Goal: Complete application form

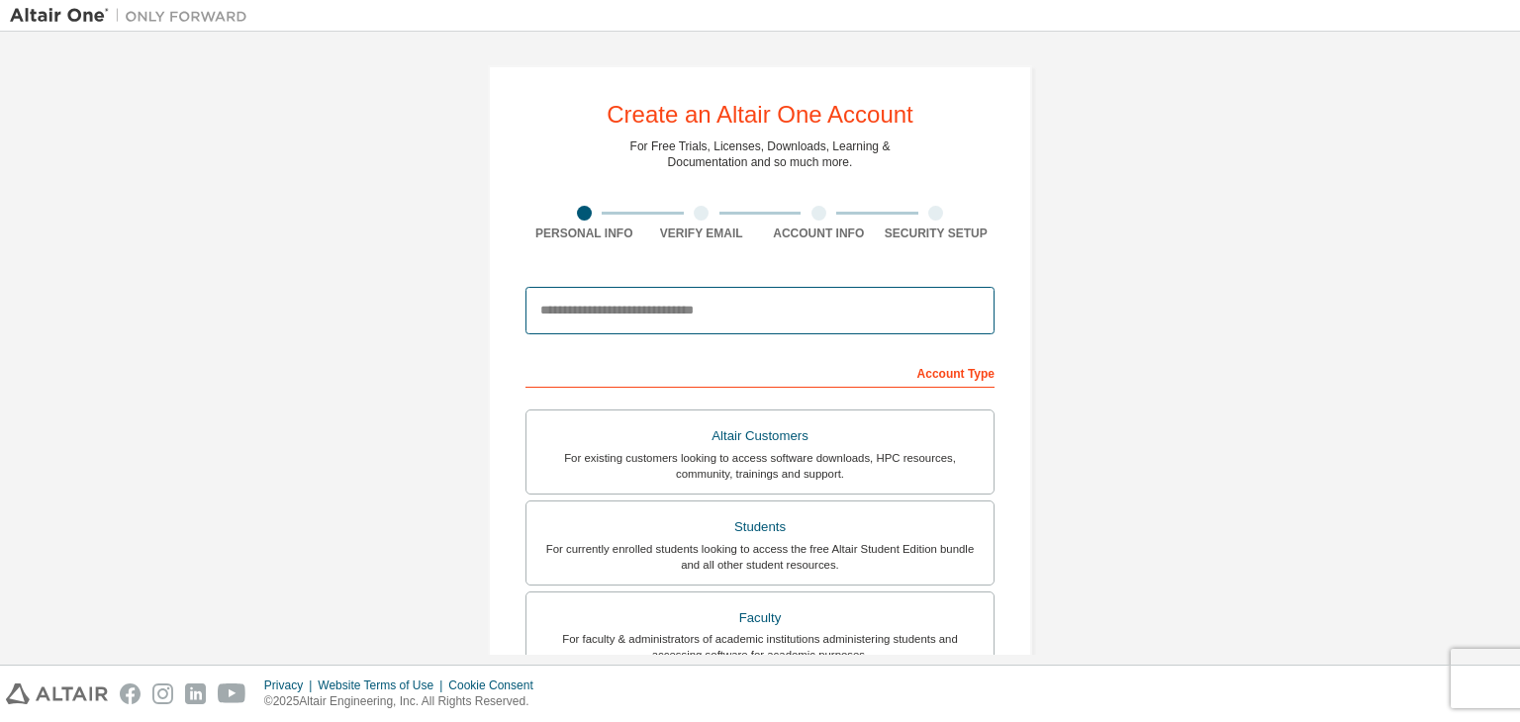
click at [682, 307] on input "email" at bounding box center [759, 310] width 469 height 47
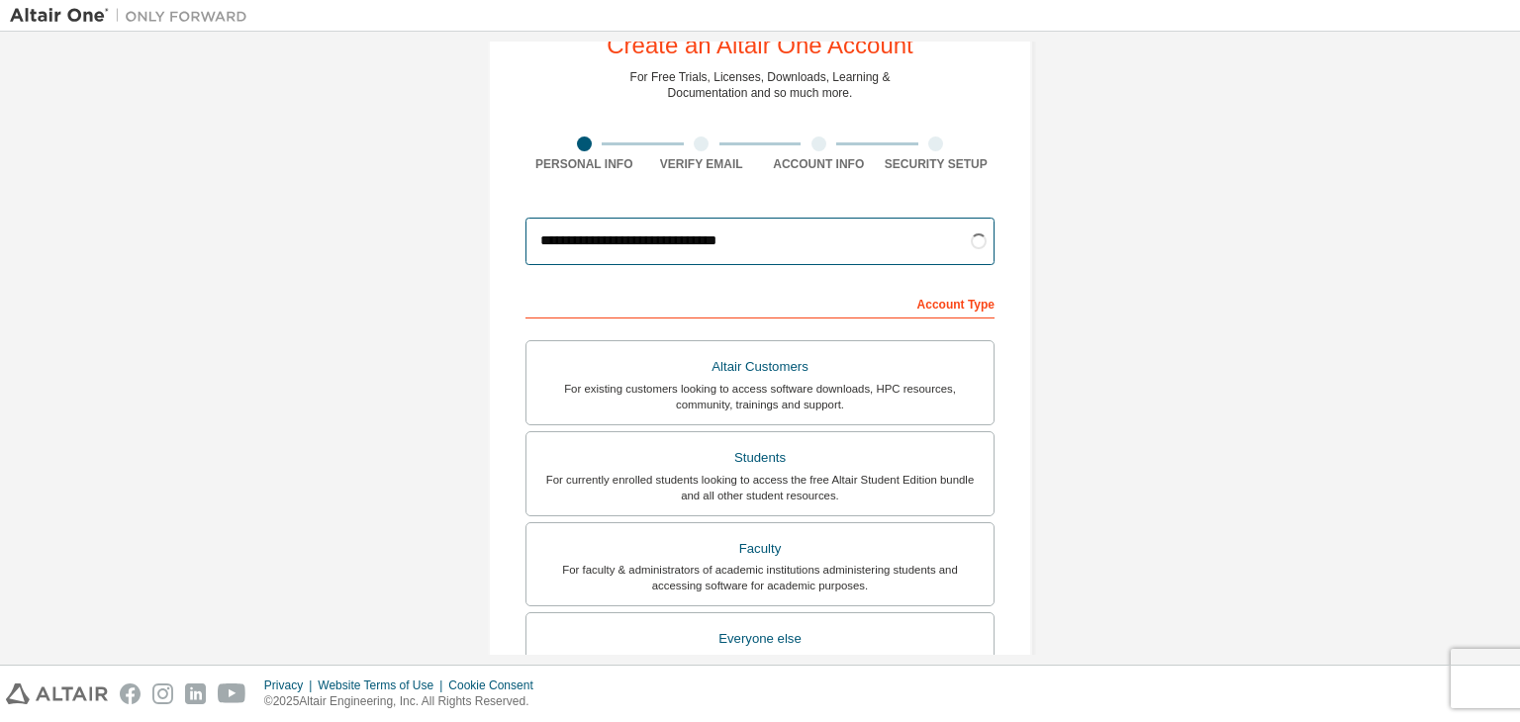
scroll to position [71, 0]
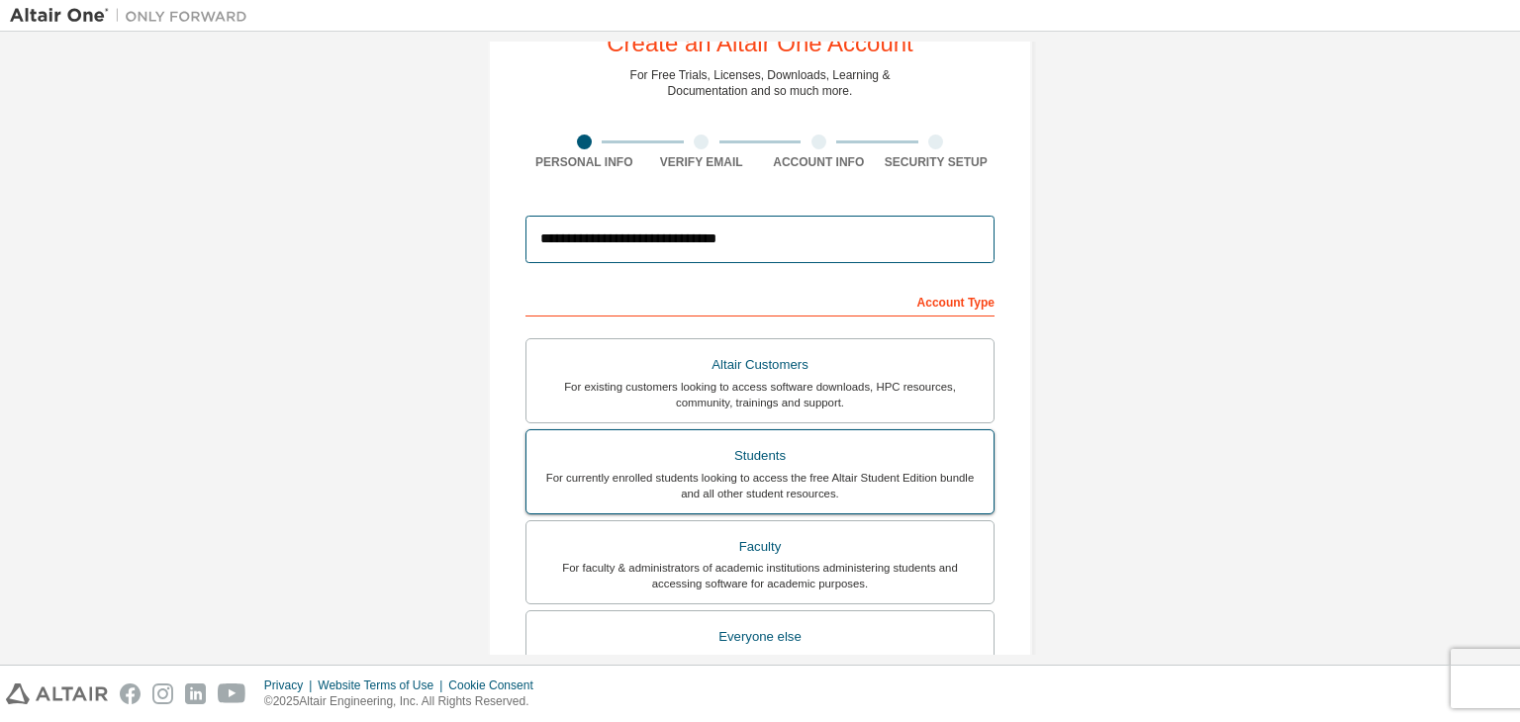
type input "**********"
click at [786, 437] on label "Students For currently enrolled students looking to access the free Altair Stud…" at bounding box center [759, 471] width 469 height 85
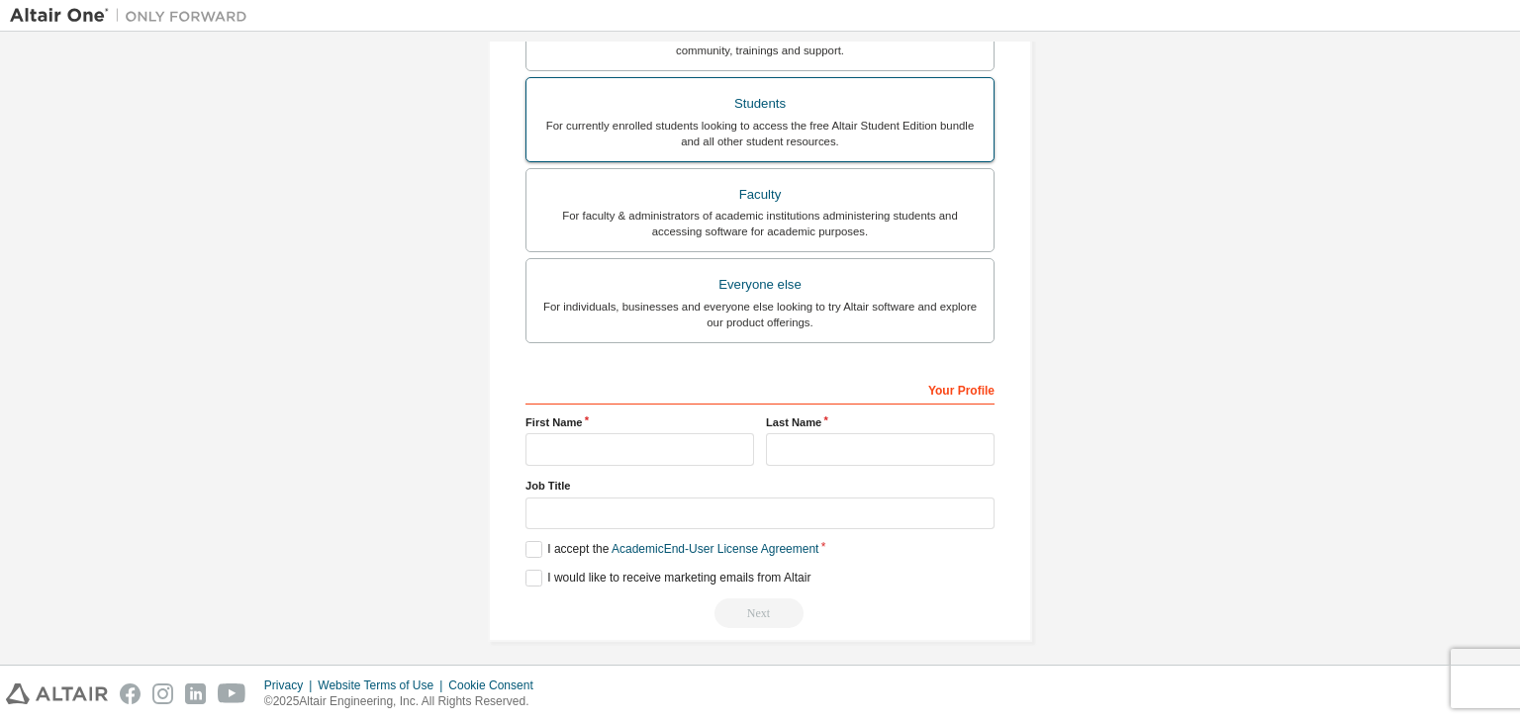
scroll to position [430, 0]
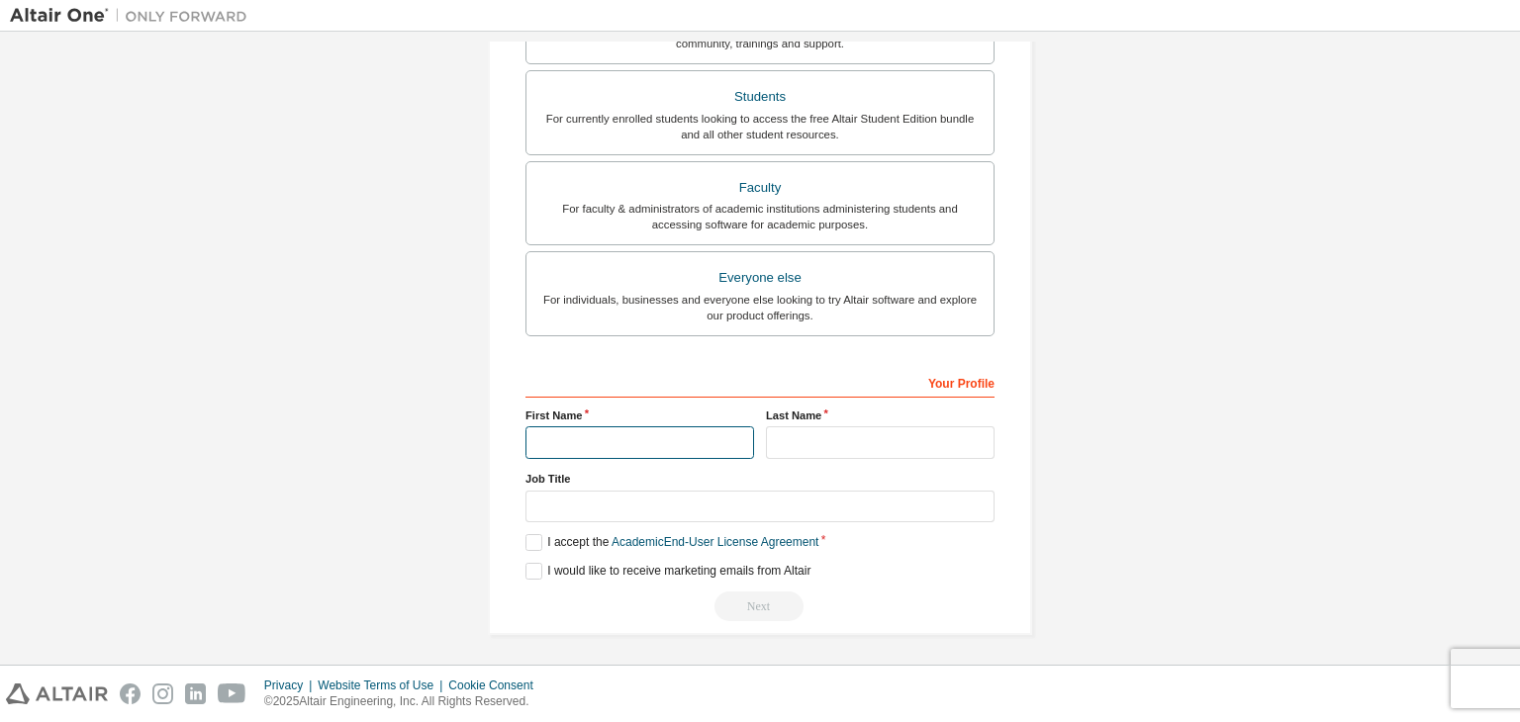
click at [636, 444] on input "text" at bounding box center [639, 442] width 229 height 33
type input "*****"
click at [819, 428] on input "text" at bounding box center [880, 442] width 229 height 33
type input "*"
click at [725, 498] on input "text" at bounding box center [759, 507] width 469 height 33
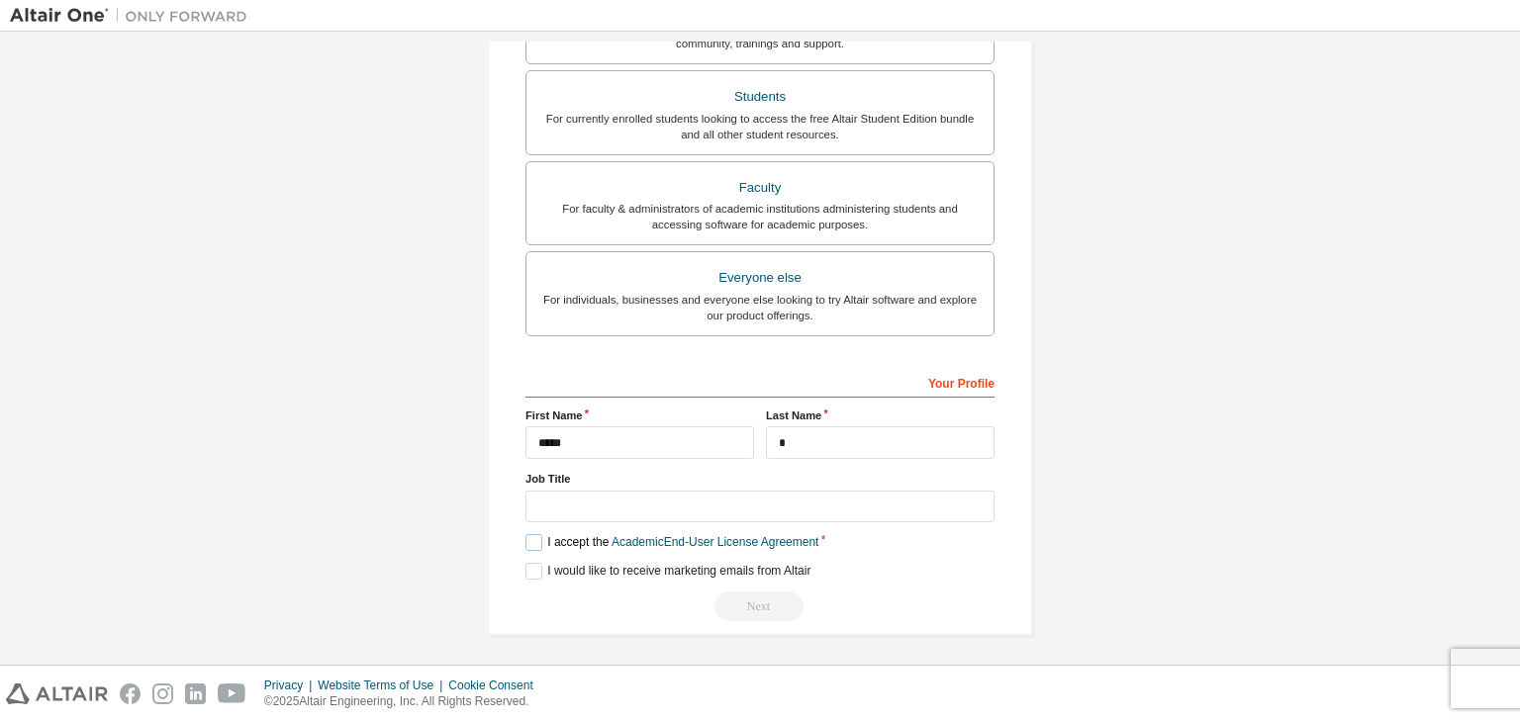
click at [546, 542] on label "I accept the Academic End-User License Agreement" at bounding box center [671, 542] width 293 height 17
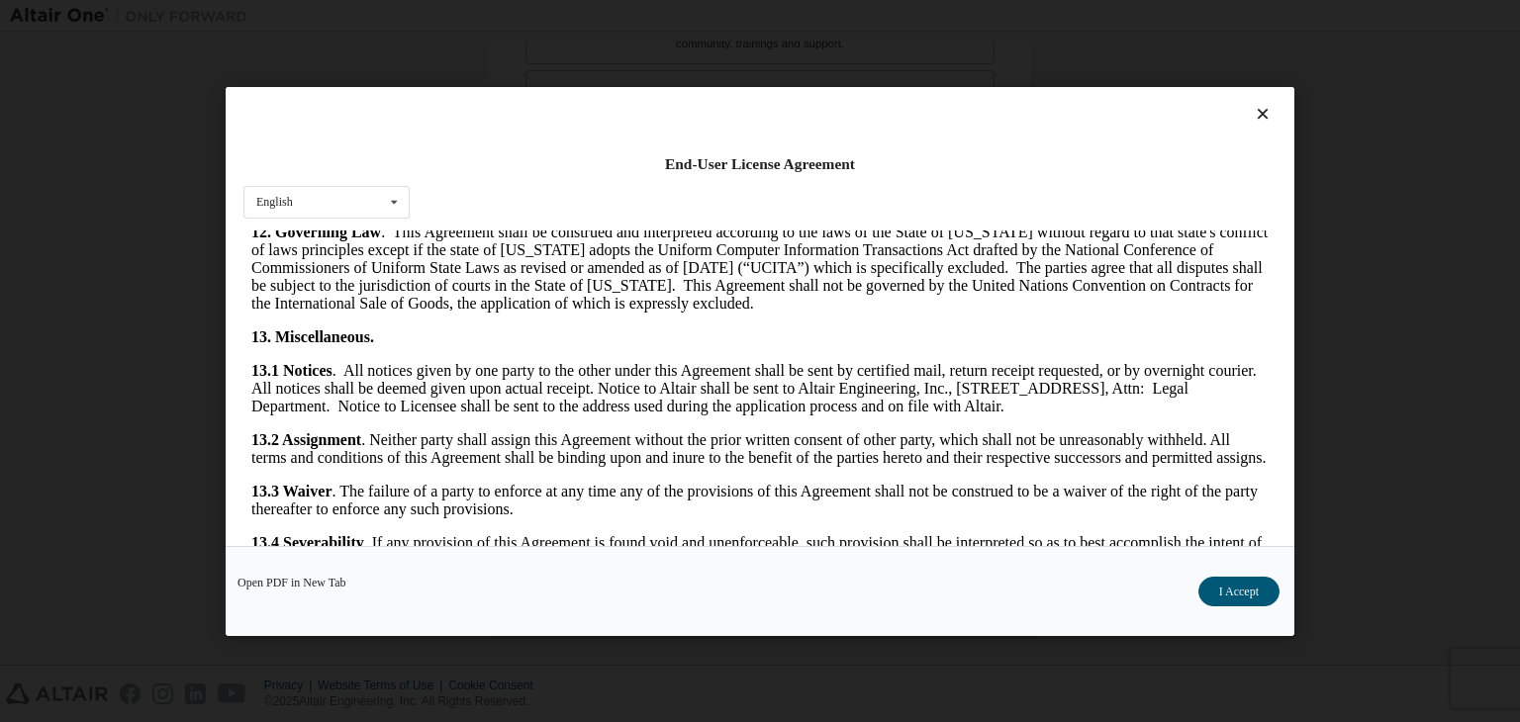
scroll to position [3305, 0]
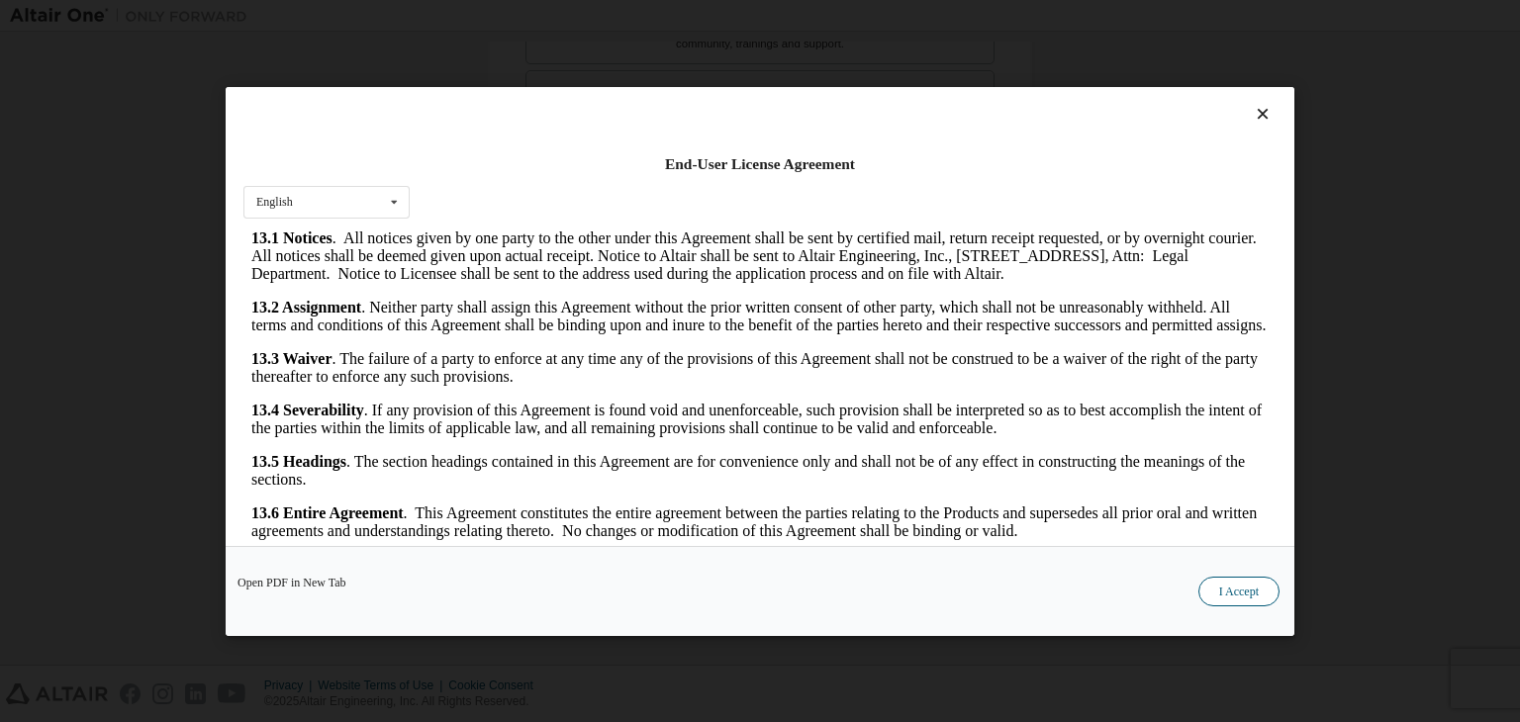
click at [1247, 579] on button "I Accept" at bounding box center [1238, 592] width 81 height 30
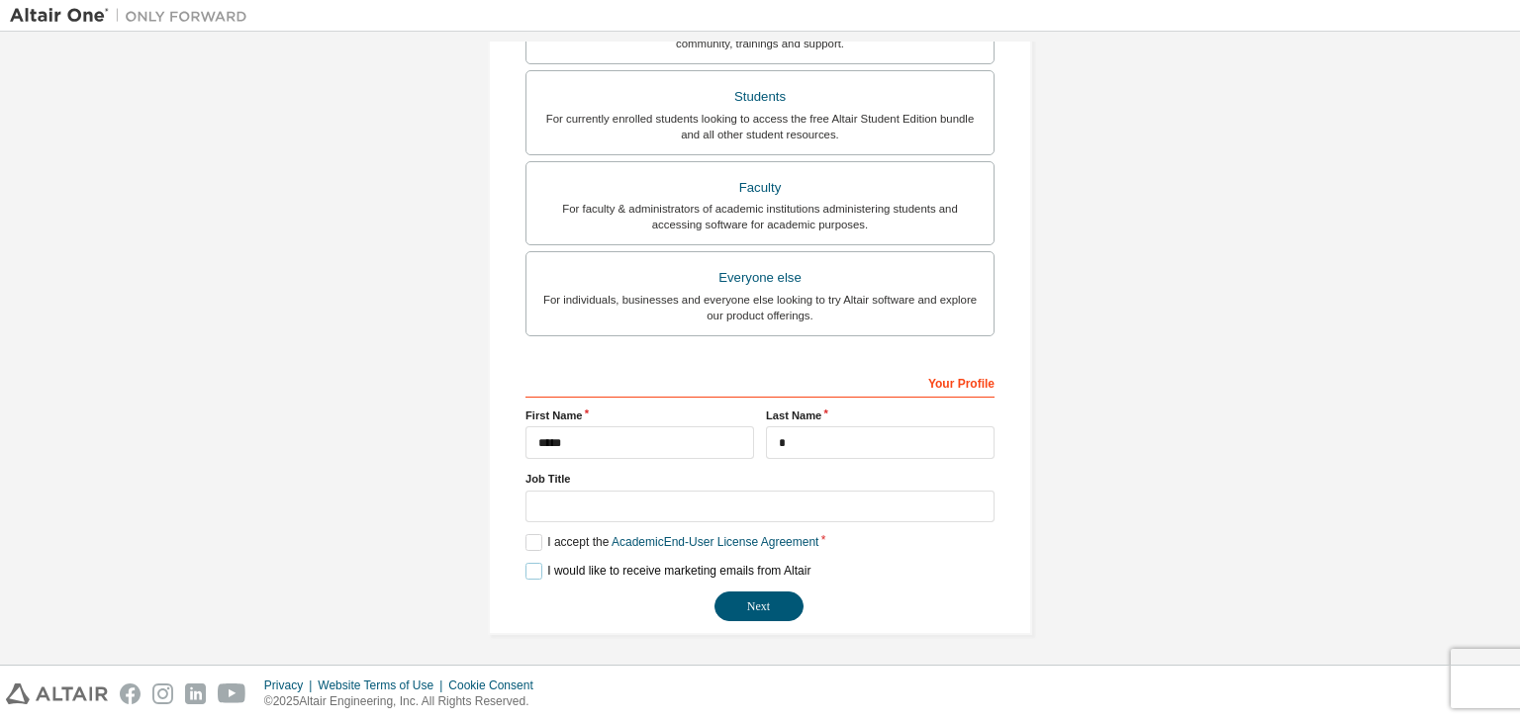
click at [605, 569] on label "I would like to receive marketing emails from Altair" at bounding box center [667, 571] width 285 height 17
click at [768, 602] on button "Next" at bounding box center [758, 607] width 89 height 30
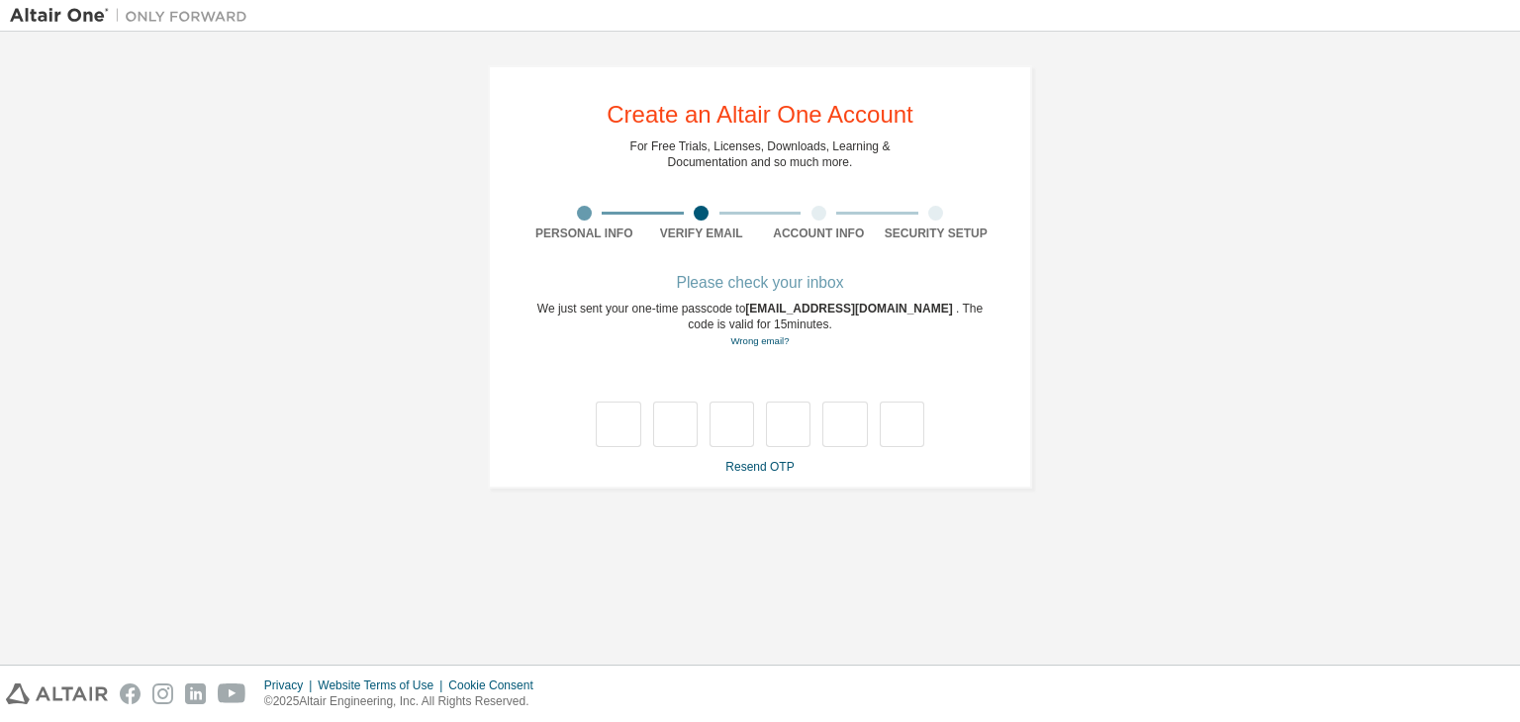
scroll to position [0, 0]
type input "*"
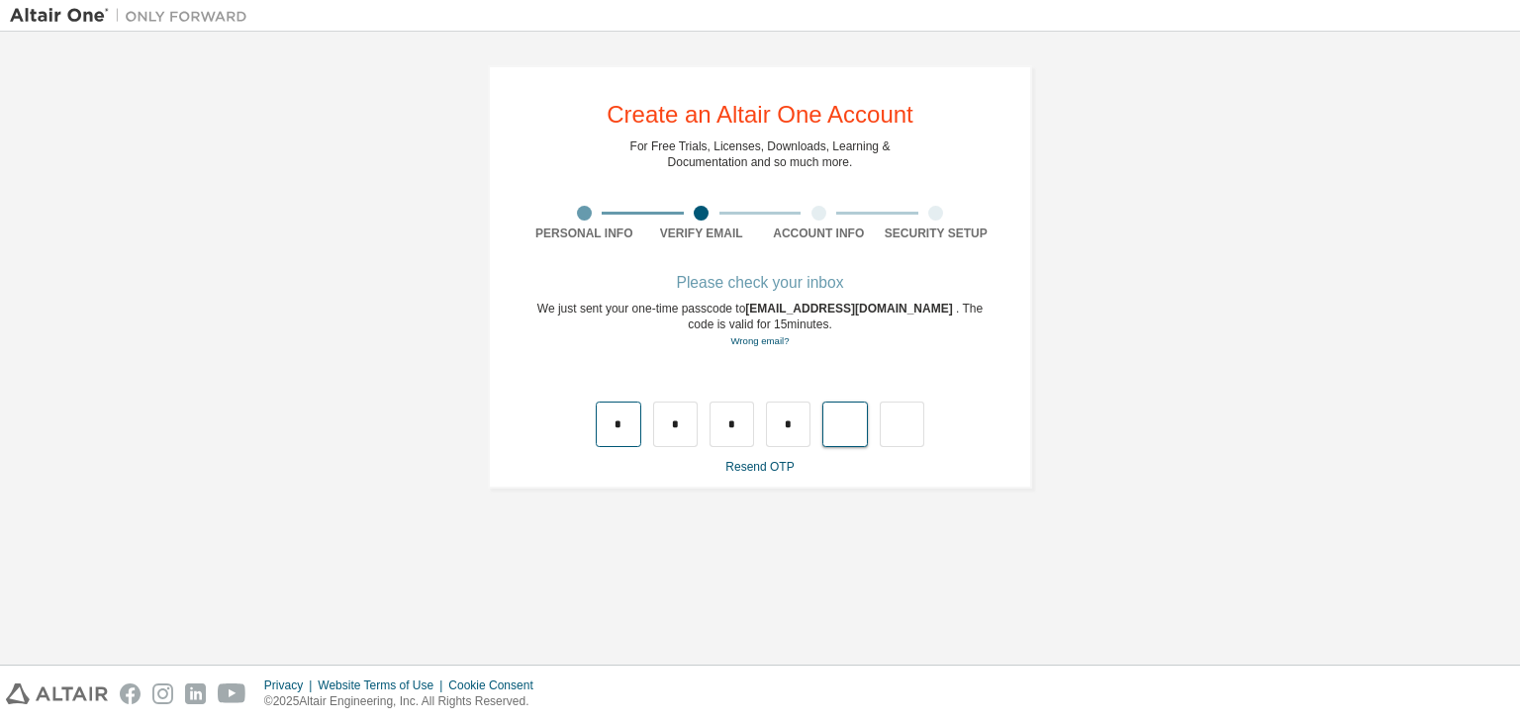
type input "*"
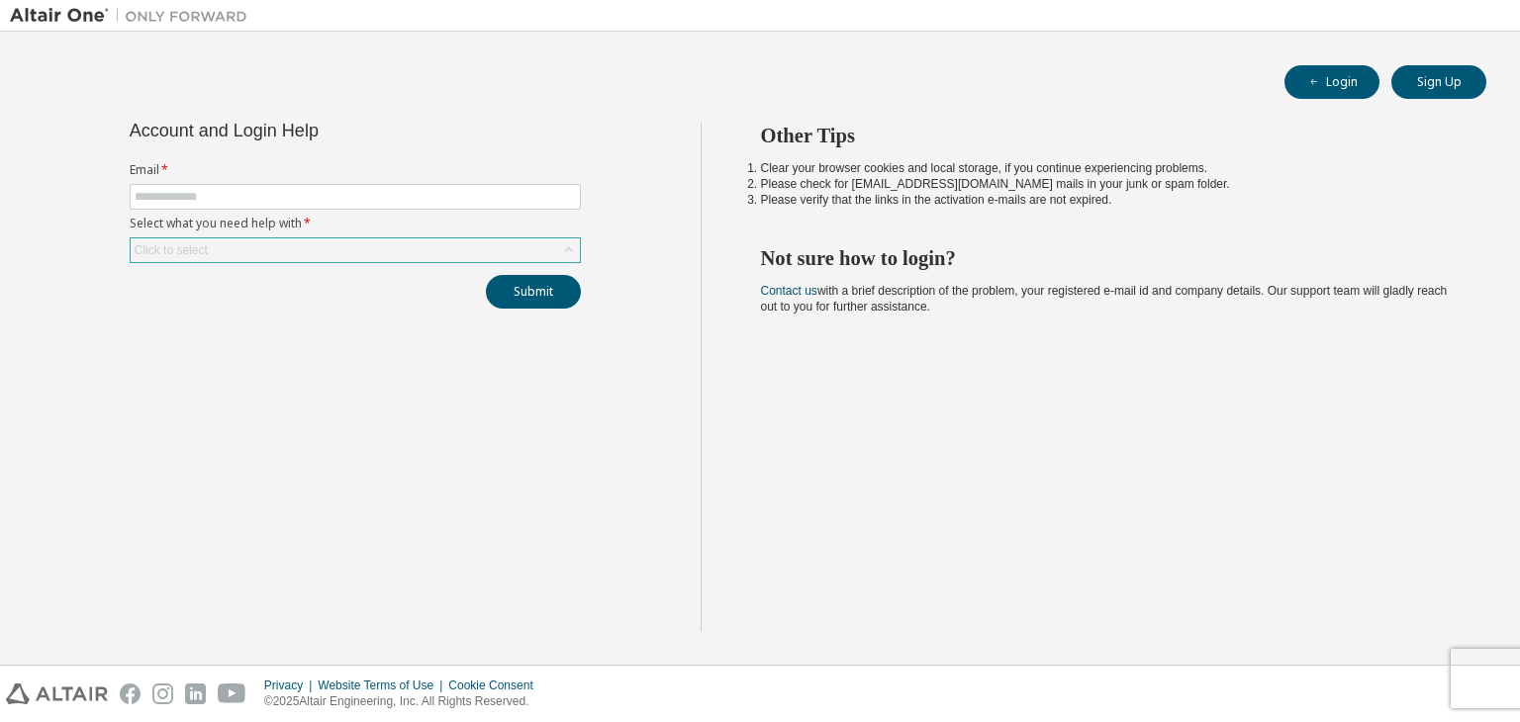
click at [223, 238] on div "Click to select" at bounding box center [355, 250] width 449 height 24
